Goal: Information Seeking & Learning: Learn about a topic

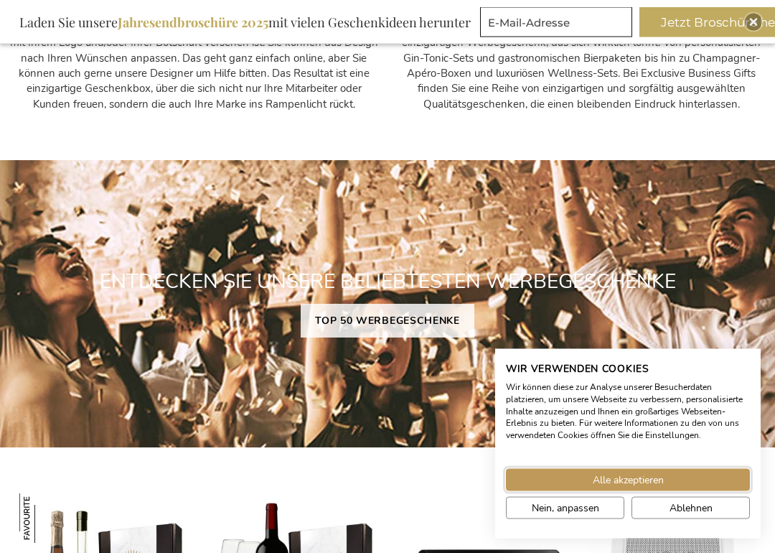
click at [683, 476] on button "Alle akzeptieren" at bounding box center [628, 480] width 244 height 22
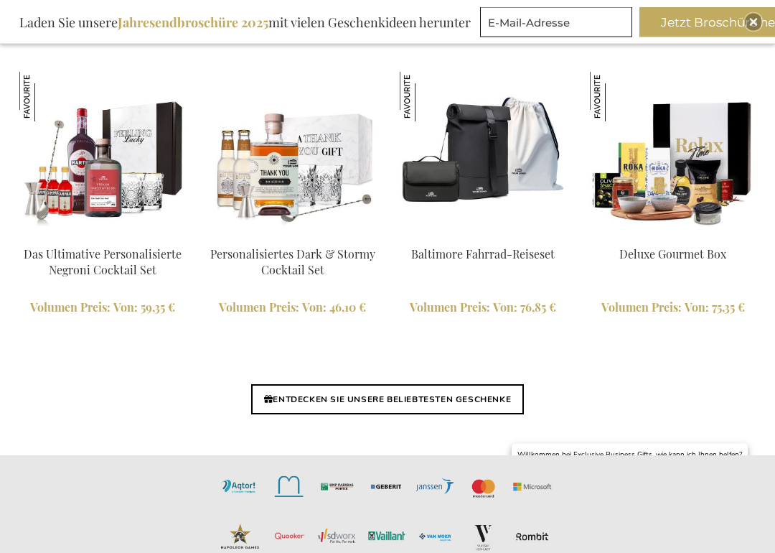
scroll to position [2898, 0]
click at [455, 386] on link "ENTDECKEN SIE UNSERE BELIEBTESTEN GESCHENKE" at bounding box center [387, 399] width 273 height 30
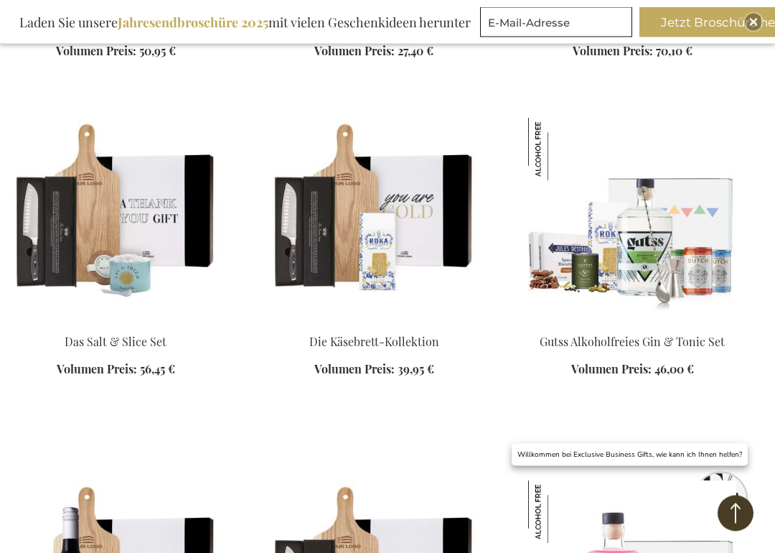
scroll to position [1490, 0]
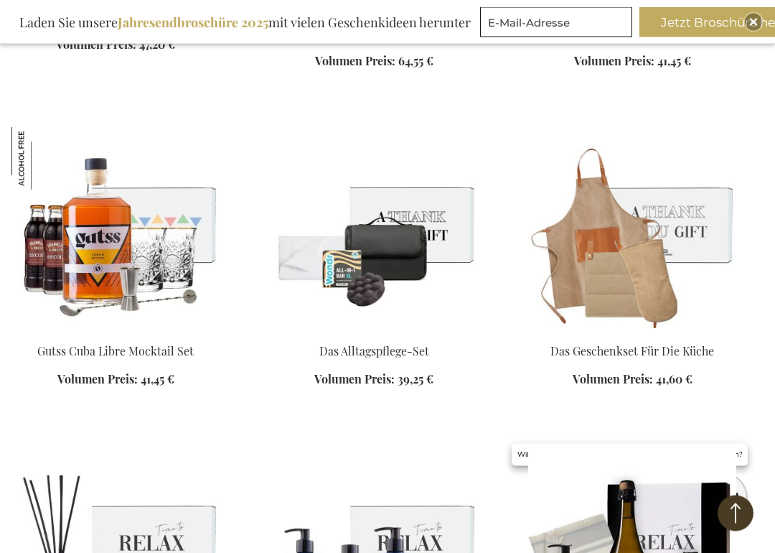
scroll to position [2182, 0]
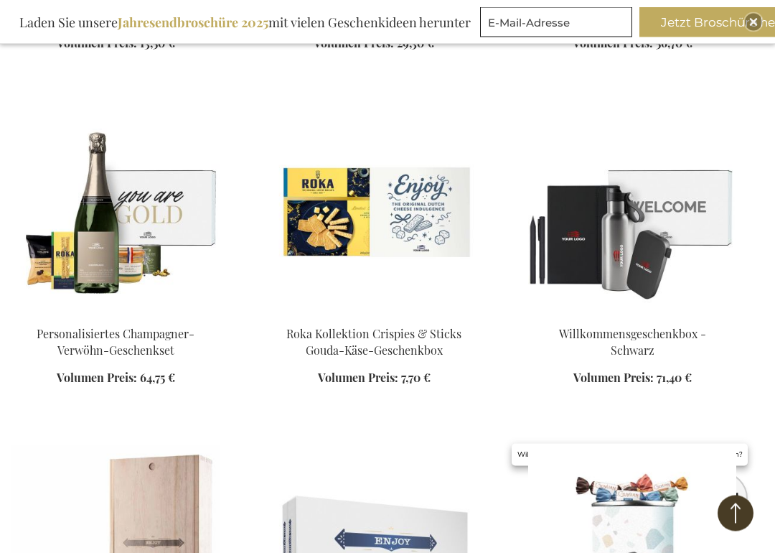
scroll to position [3873, 0]
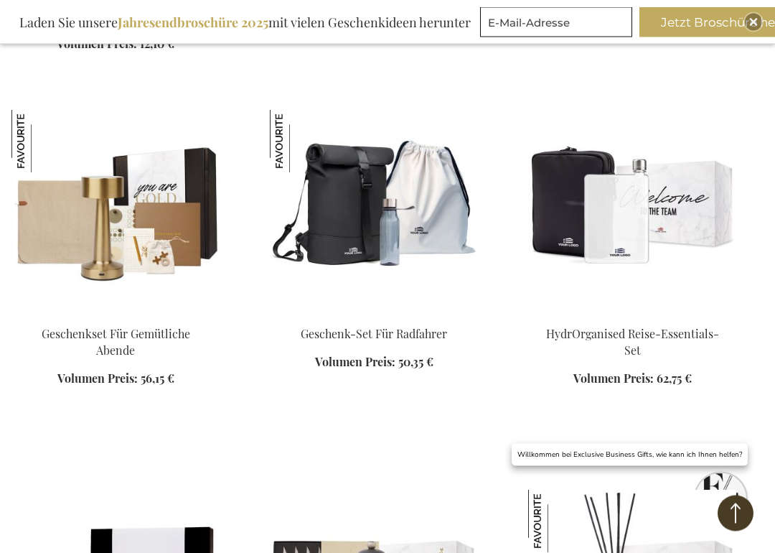
scroll to position [5582, 0]
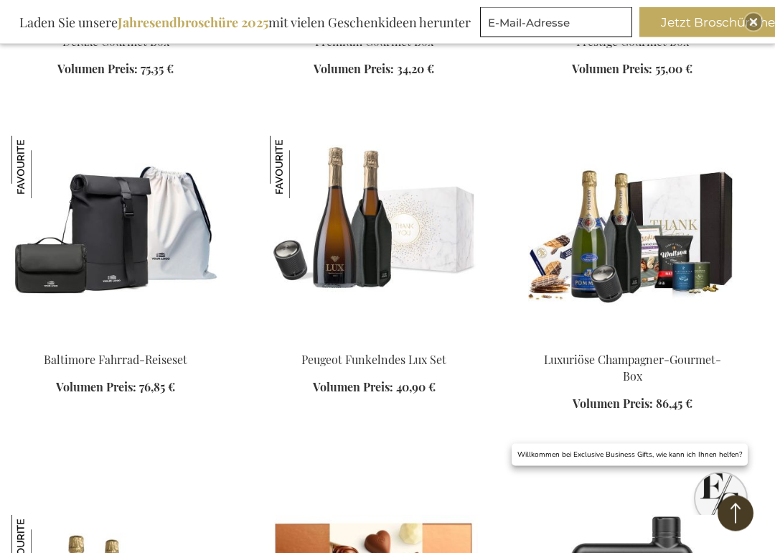
scroll to position [6922, 0]
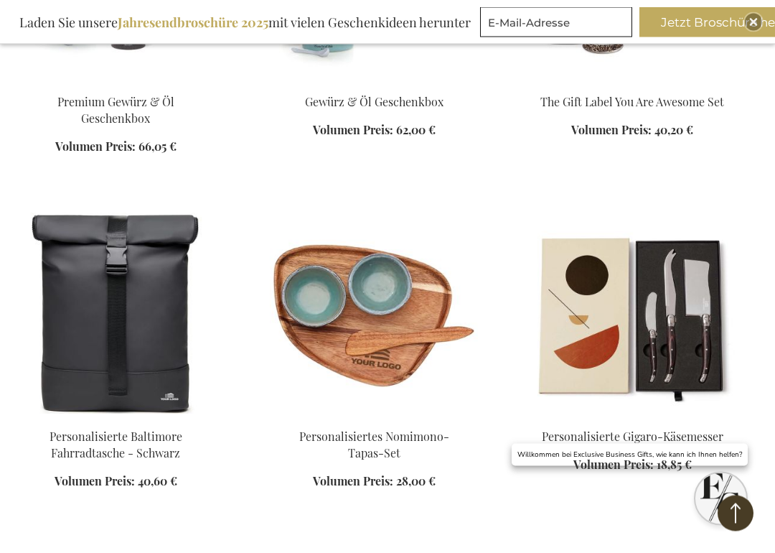
scroll to position [8228, 0]
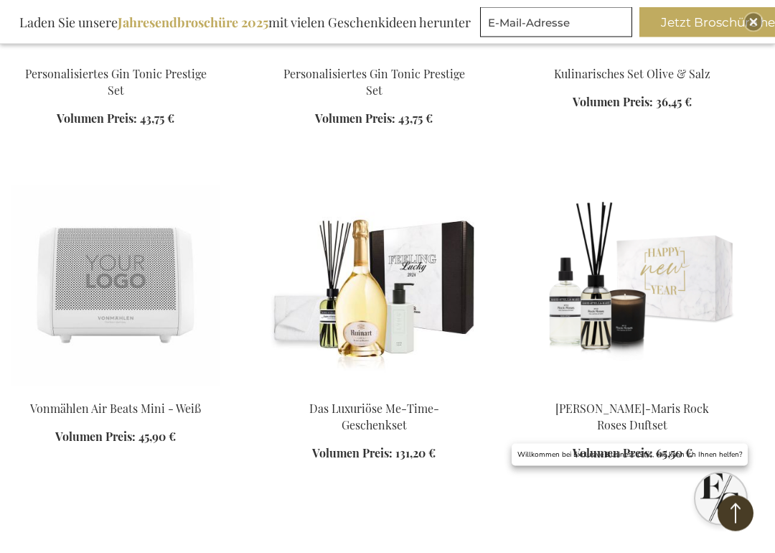
scroll to position [11026, 0]
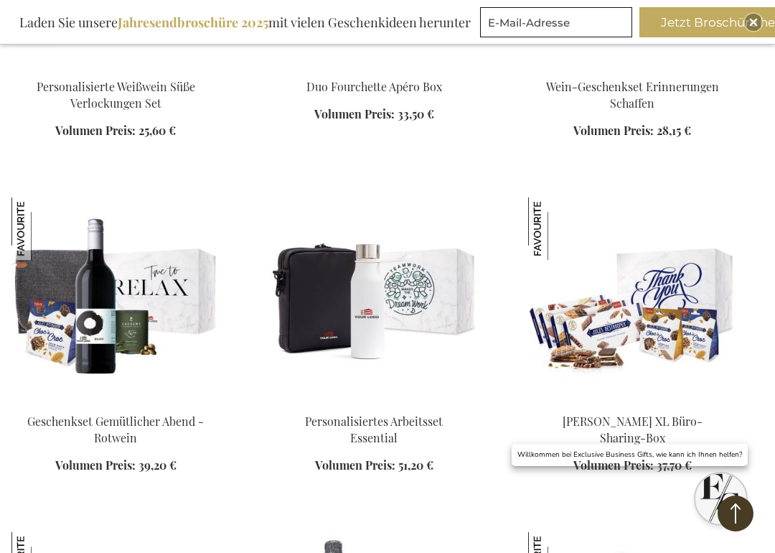
scroll to position [12058, 0]
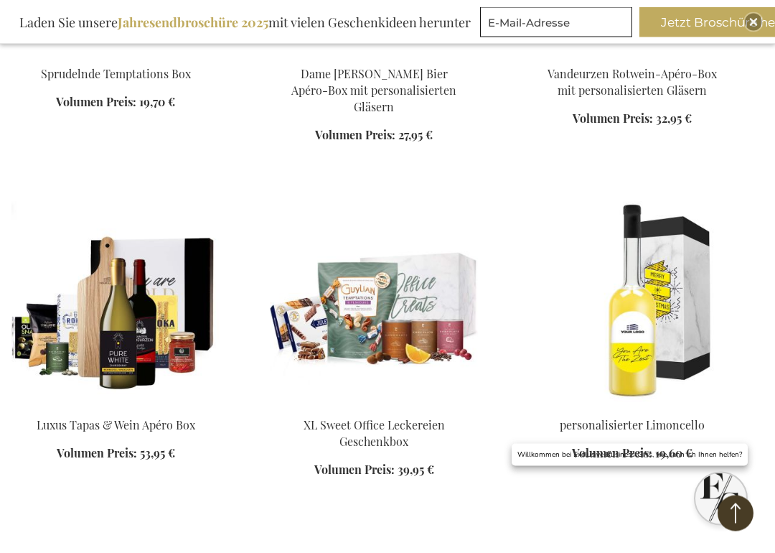
scroll to position [13788, 0]
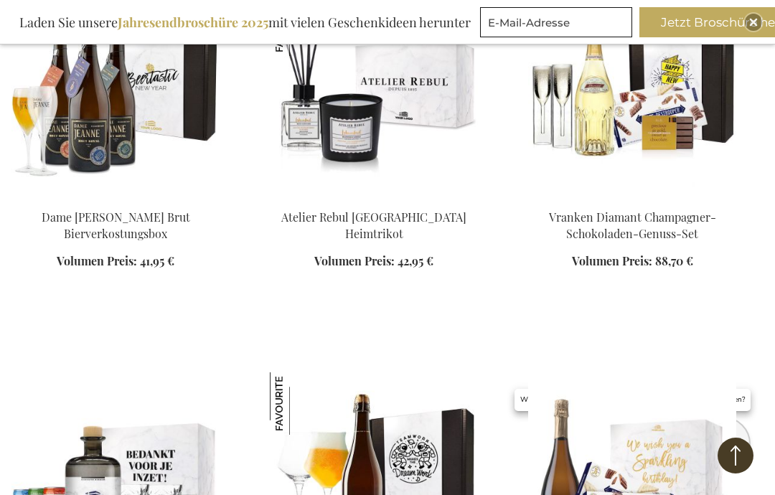
scroll to position [15377, 0]
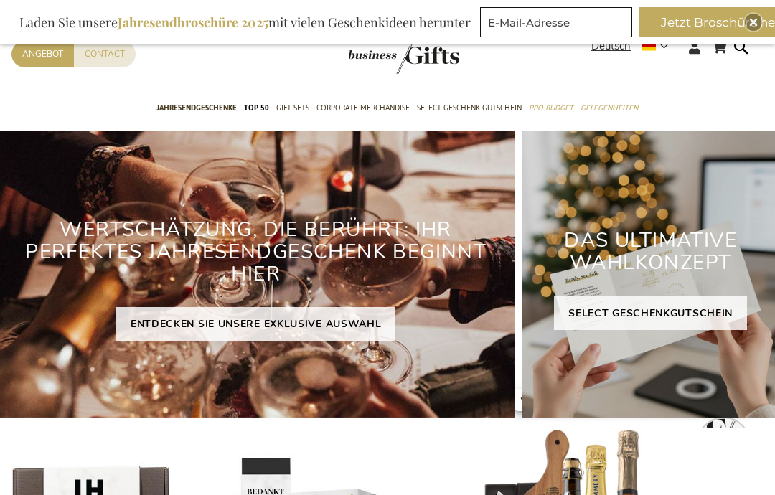
scroll to position [2956, 0]
